Goal: Information Seeking & Learning: Learn about a topic

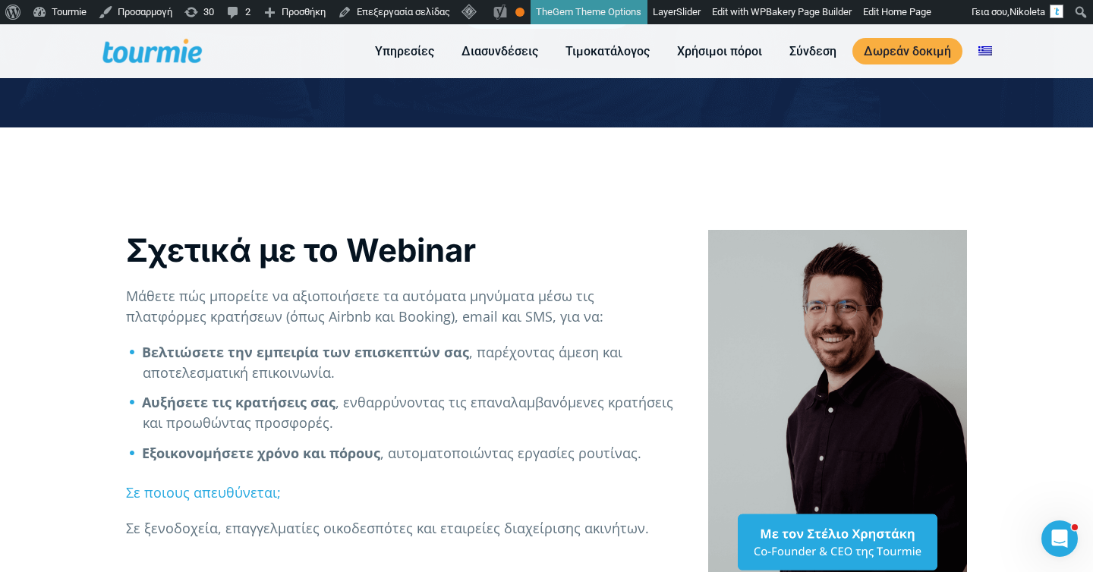
scroll to position [339, 0]
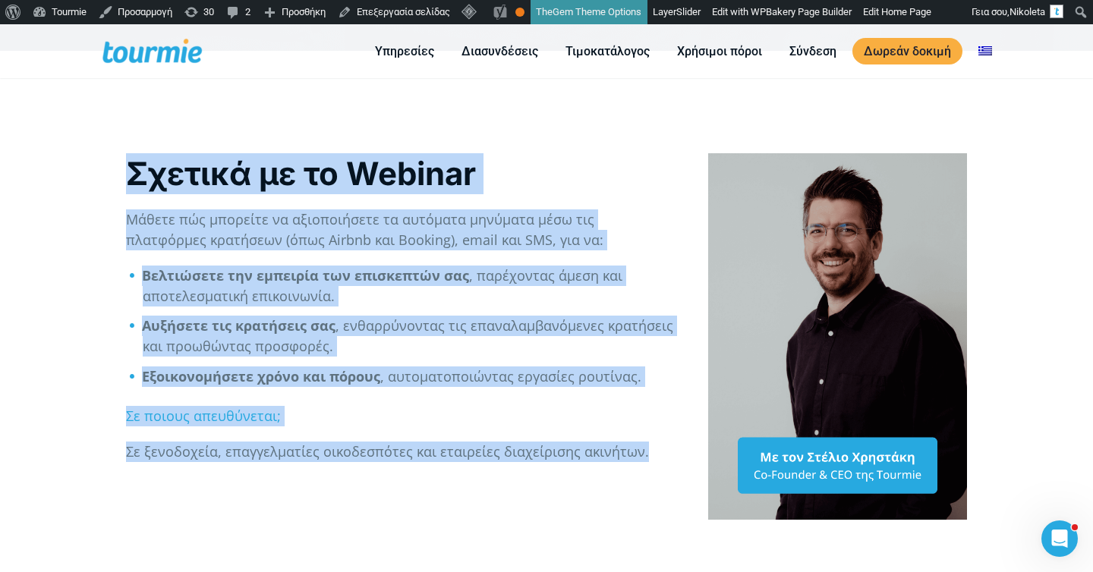
drag, startPoint x: 116, startPoint y: 178, endPoint x: 647, endPoint y: 468, distance: 605.2
click at [647, 468] on div "Σχετικά με το Webinar Μάθετε πώς μπορείτε να αξιοποιήσετε τα αυτόματα μηνύματα …" at bounding box center [401, 336] width 582 height 418
copy div "Σχετικά με το Webinar Μάθετε πώς μπορείτε να αξιοποιήσετε τα αυτόματα μηνύματα …"
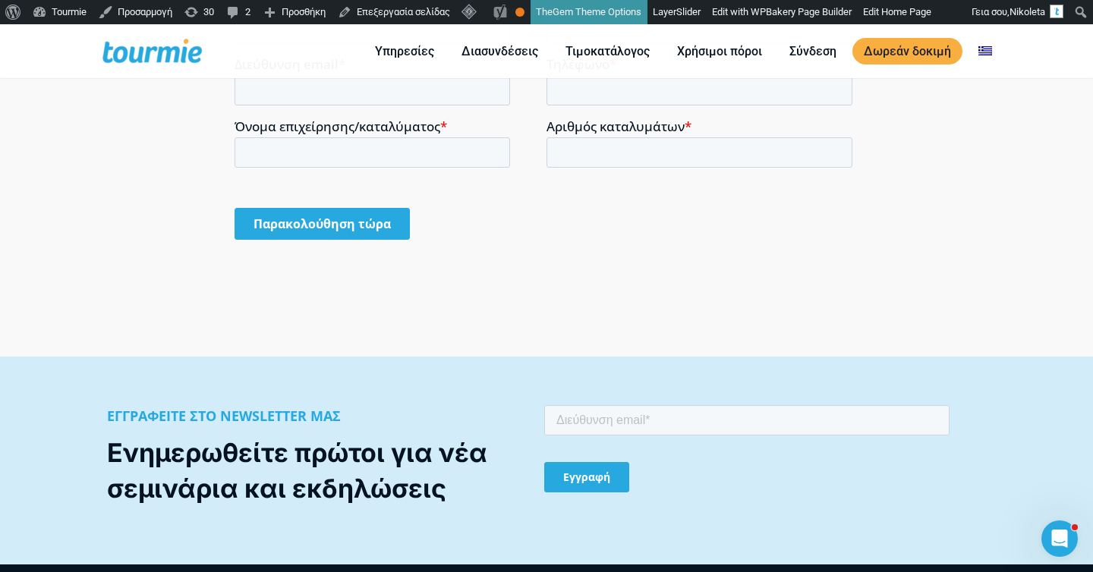
scroll to position [963, 0]
